Goal: Find specific page/section: Find specific page/section

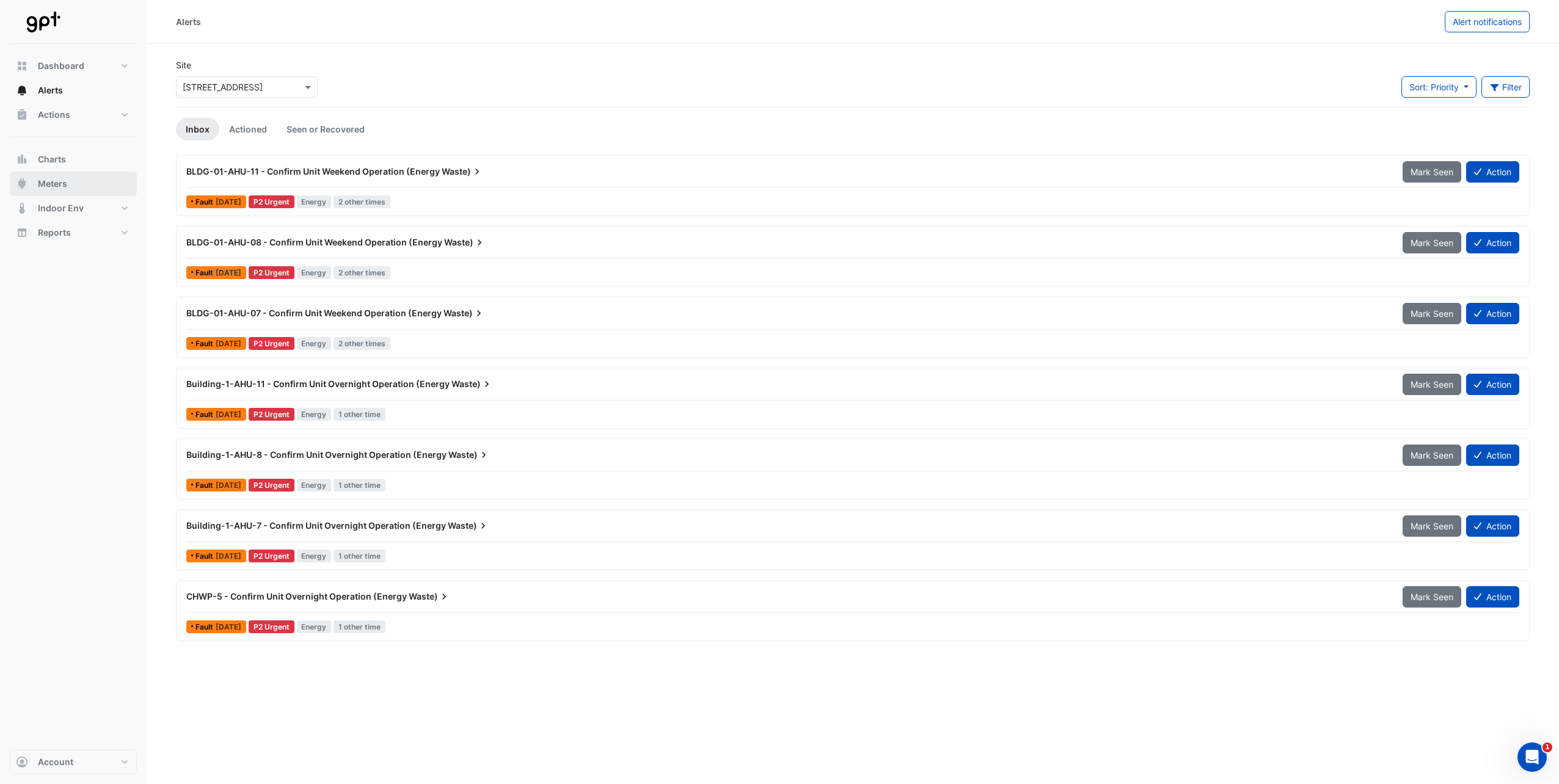
click at [45, 182] on span "Meters" at bounding box center [52, 184] width 29 height 12
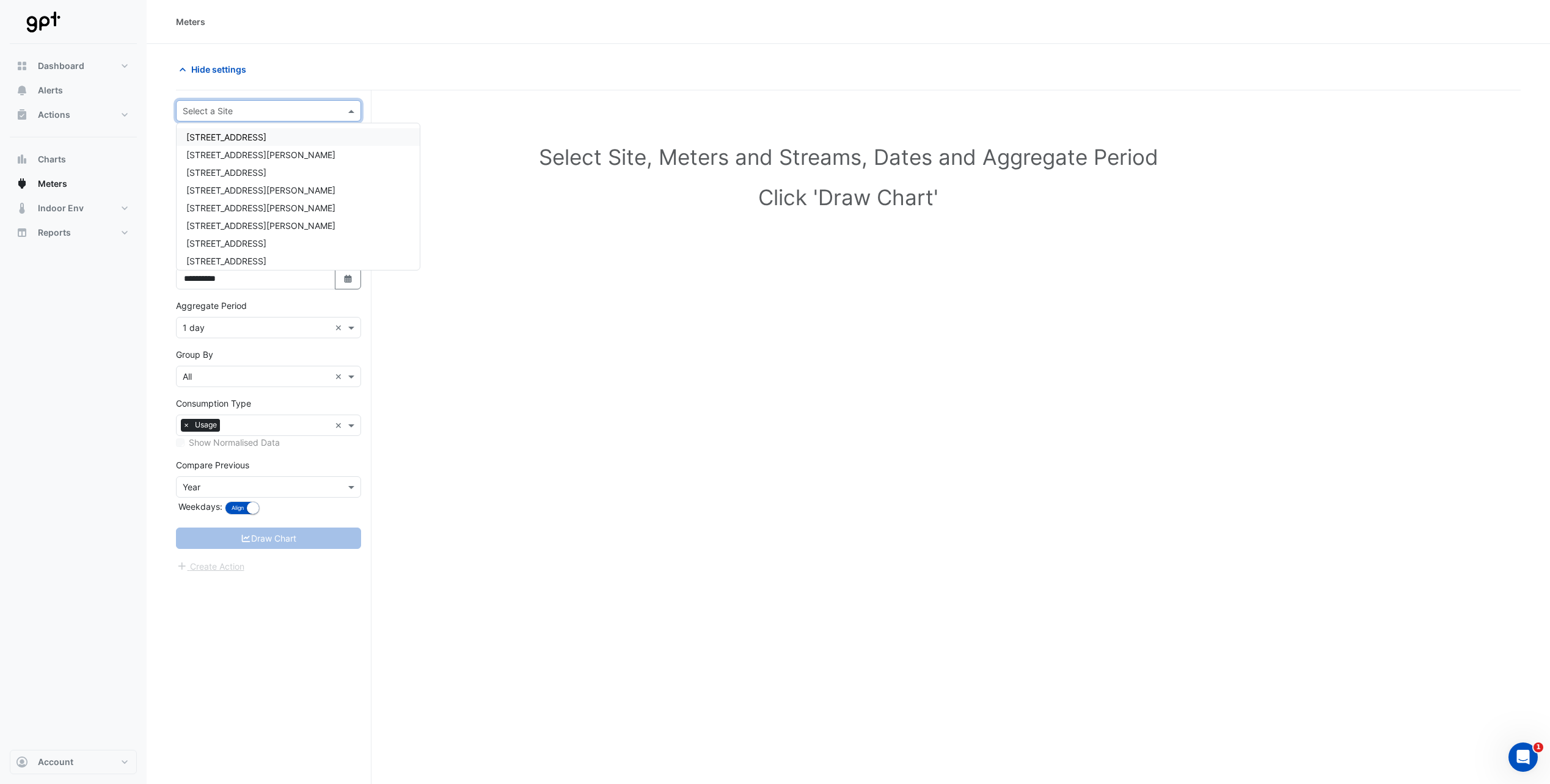
click at [351, 108] on span at bounding box center [352, 110] width 15 height 12
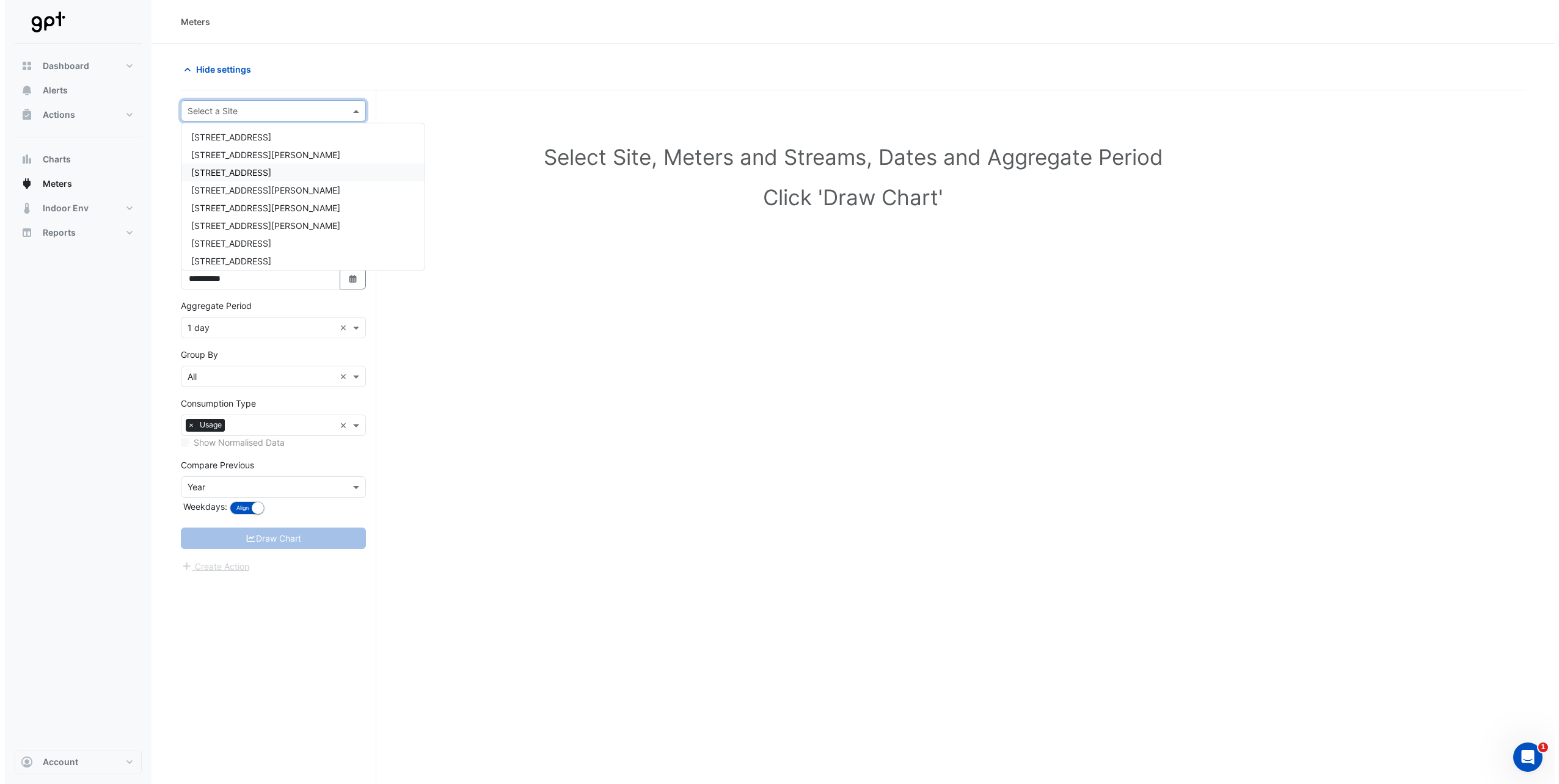
scroll to position [61, 0]
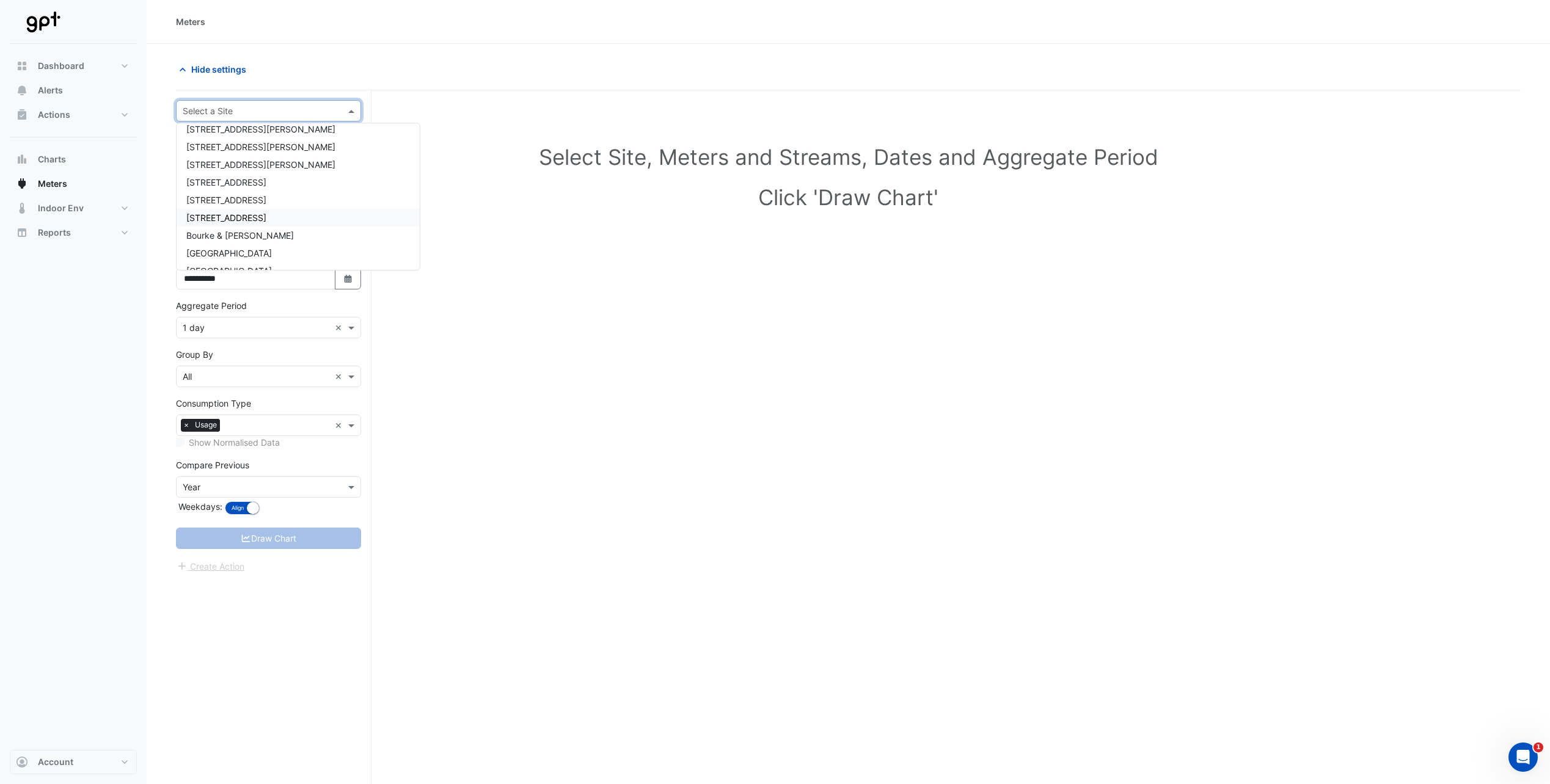
click at [261, 217] on span "[STREET_ADDRESS]" at bounding box center [226, 218] width 80 height 11
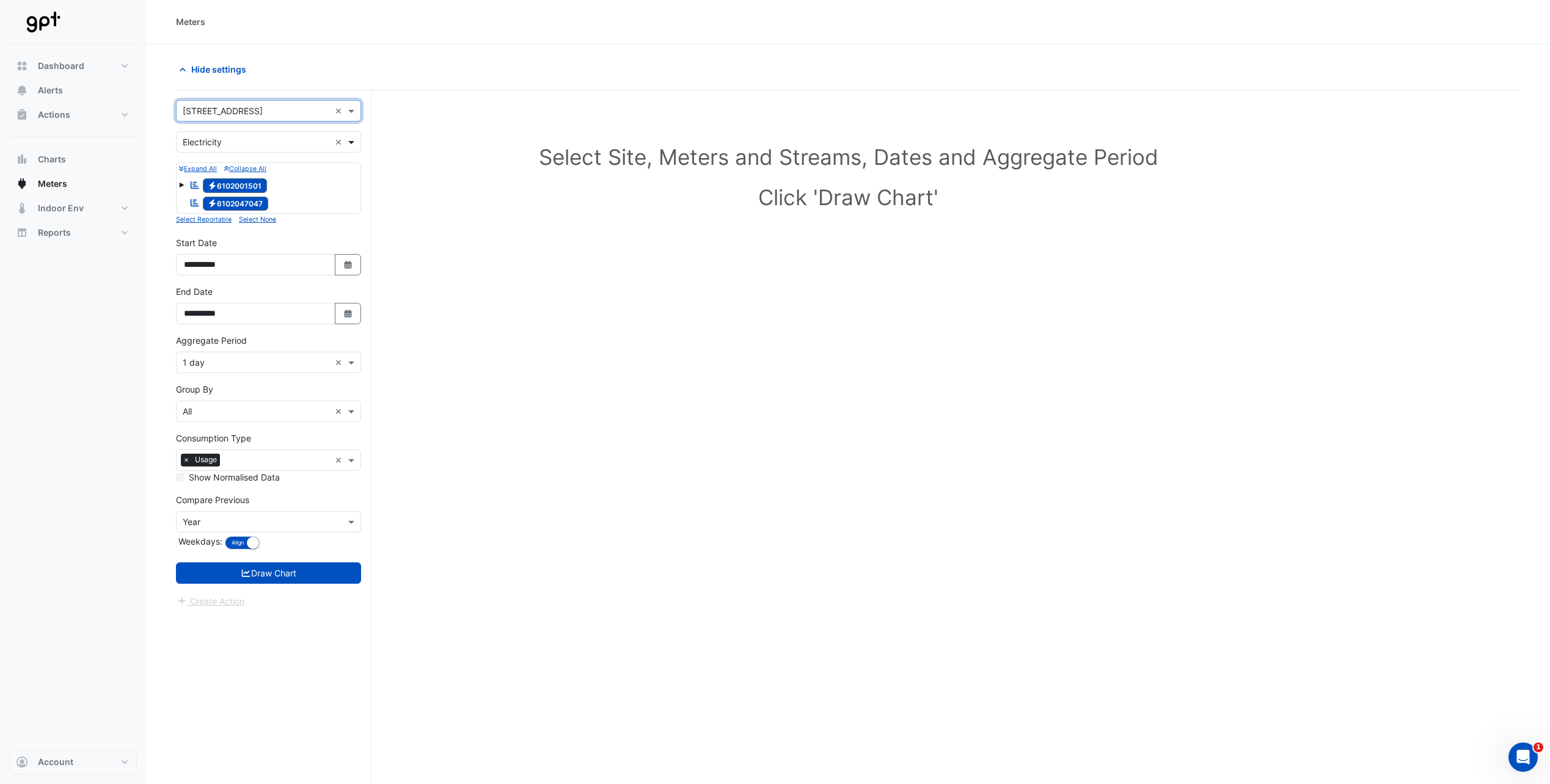
click at [350, 143] on span at bounding box center [352, 142] width 15 height 12
click at [248, 187] on div "Gas" at bounding box center [268, 186] width 184 height 18
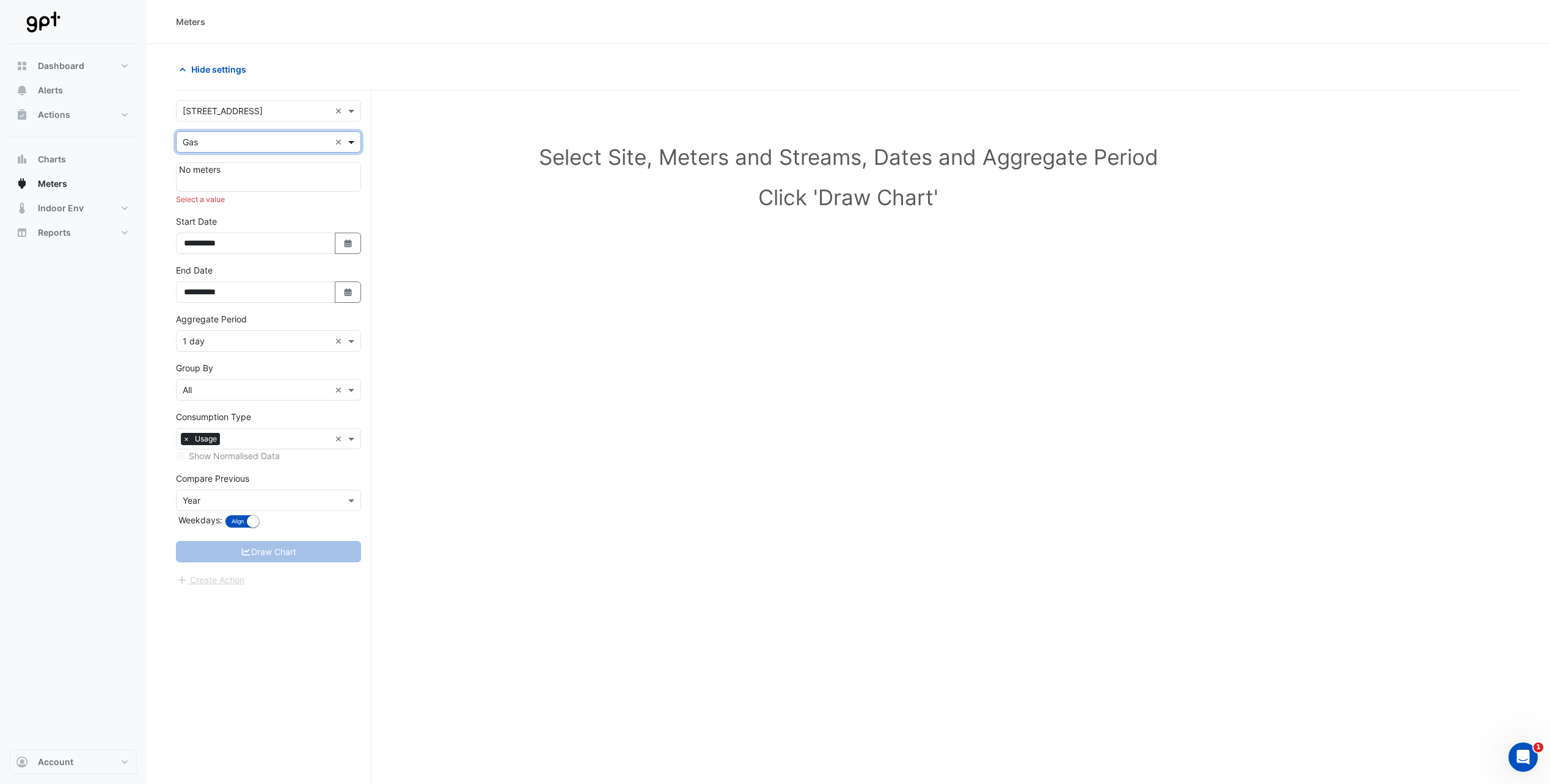
click at [354, 141] on span at bounding box center [352, 142] width 15 height 12
click at [227, 207] on div "Water" at bounding box center [268, 204] width 184 height 18
click at [47, 90] on span "Alerts" at bounding box center [50, 91] width 25 height 12
